Goal: Task Accomplishment & Management: Manage account settings

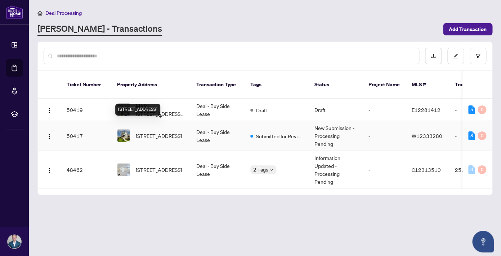
click at [156, 132] on span "[STREET_ADDRESS]" at bounding box center [159, 136] width 46 height 8
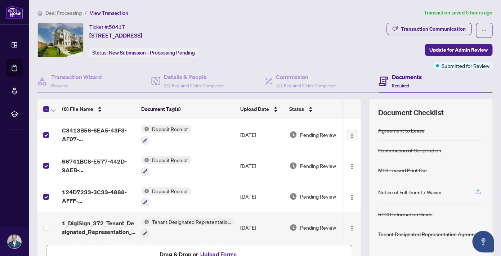
click at [354, 135] on img "button" at bounding box center [352, 136] width 6 height 6
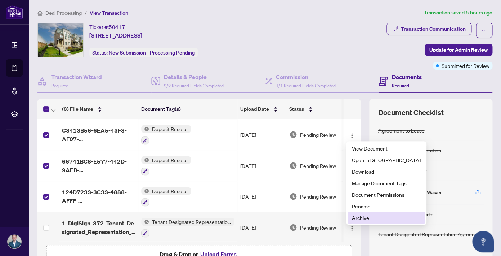
click at [363, 219] on span "Archive" at bounding box center [386, 217] width 69 height 8
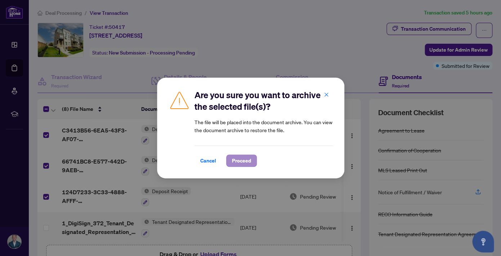
click at [222, 160] on div "Cancel Proceed" at bounding box center [264, 160] width 138 height 12
click at [236, 159] on span "Proceed" at bounding box center [241, 161] width 19 height 12
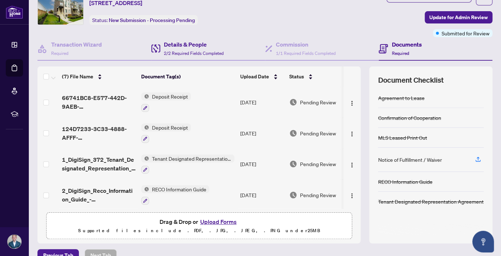
scroll to position [35, 0]
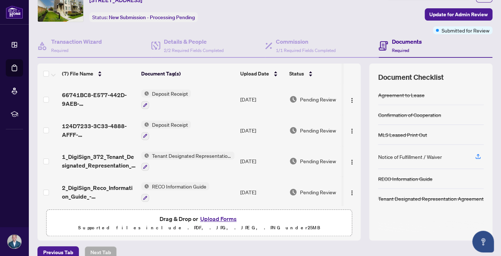
click at [218, 220] on button "Upload Forms" at bounding box center [218, 218] width 41 height 9
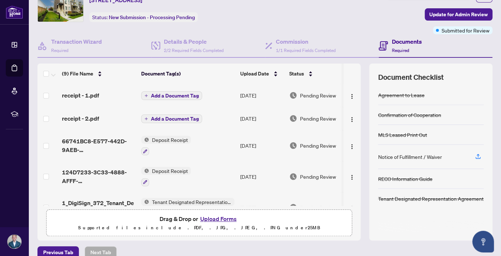
click at [183, 117] on span "Add a Document Tag" at bounding box center [175, 118] width 48 height 5
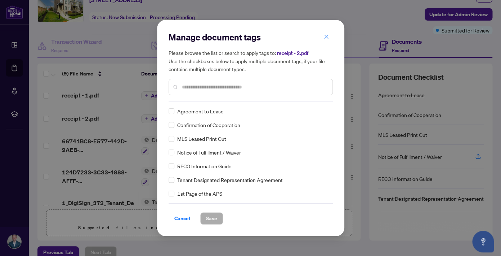
click at [222, 91] on div at bounding box center [251, 87] width 164 height 17
click at [221, 89] on input "text" at bounding box center [254, 87] width 145 height 8
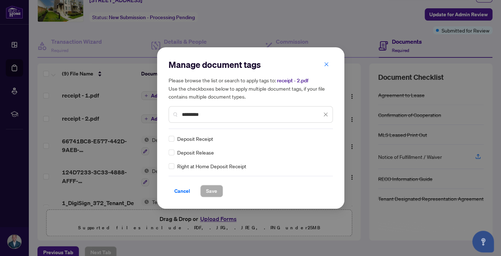
type input "*********"
click at [217, 194] on button "Save" at bounding box center [211, 191] width 23 height 12
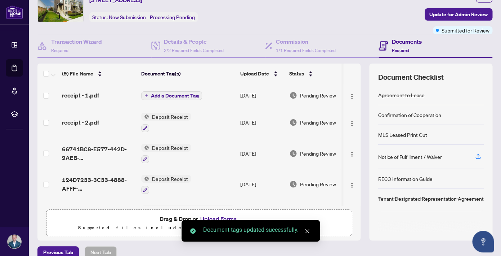
click at [174, 96] on span "Add a Document Tag" at bounding box center [175, 95] width 48 height 5
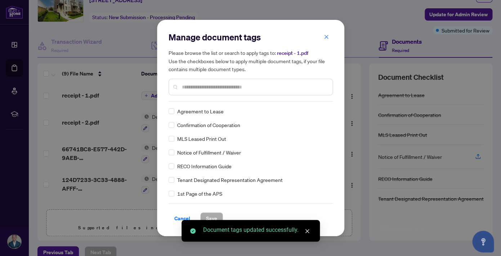
click at [196, 102] on div "Manage document tags Please browse the list or search to apply tags to: receipt…" at bounding box center [251, 127] width 164 height 193
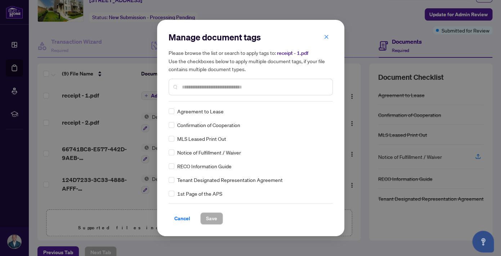
click at [209, 88] on input "text" at bounding box center [254, 87] width 145 height 8
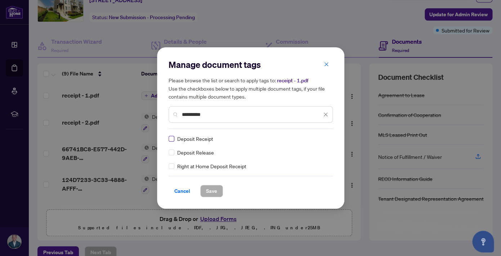
type input "**********"
click at [214, 189] on span "Save" at bounding box center [211, 191] width 11 height 12
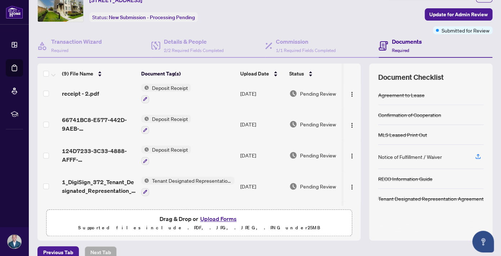
scroll to position [38, 0]
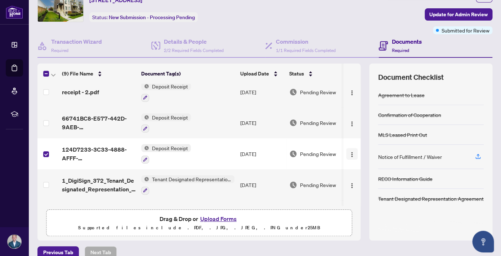
click at [353, 152] on img "button" at bounding box center [352, 154] width 6 height 6
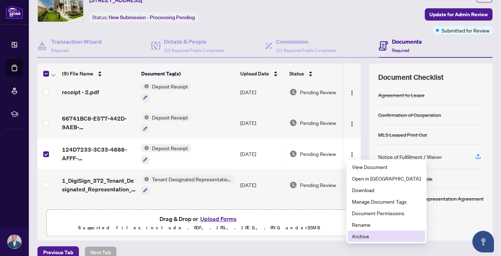
click at [365, 236] on span "Archive" at bounding box center [386, 236] width 69 height 8
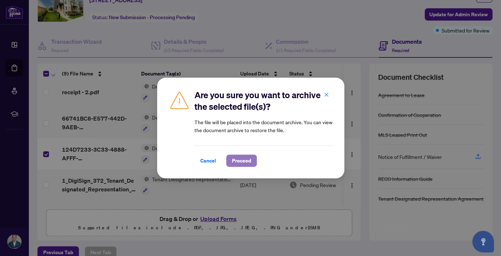
click at [244, 161] on span "Proceed" at bounding box center [241, 161] width 19 height 12
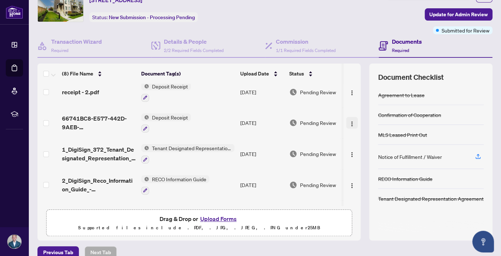
click at [353, 121] on img "button" at bounding box center [352, 124] width 6 height 6
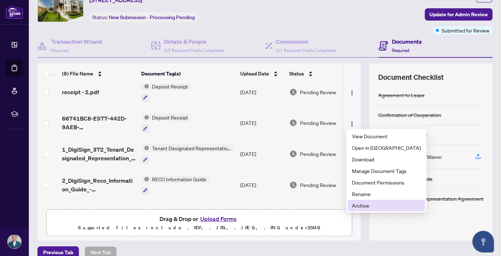
click at [362, 205] on span "Archive" at bounding box center [386, 205] width 69 height 8
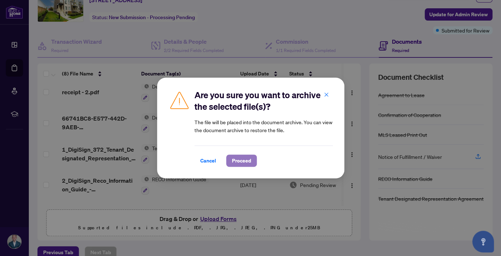
click at [234, 160] on span "Proceed" at bounding box center [241, 161] width 19 height 12
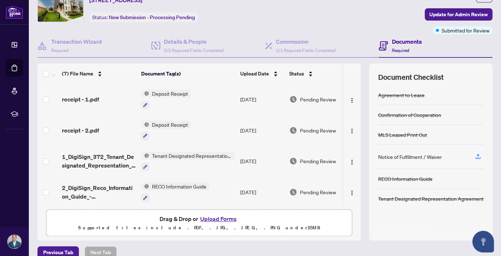
scroll to position [0, 0]
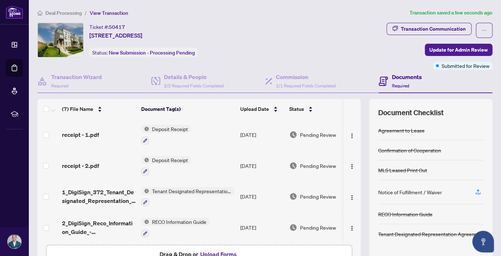
click at [63, 11] on span "Deal Processing" at bounding box center [63, 13] width 36 height 6
